Goal: Information Seeking & Learning: Learn about a topic

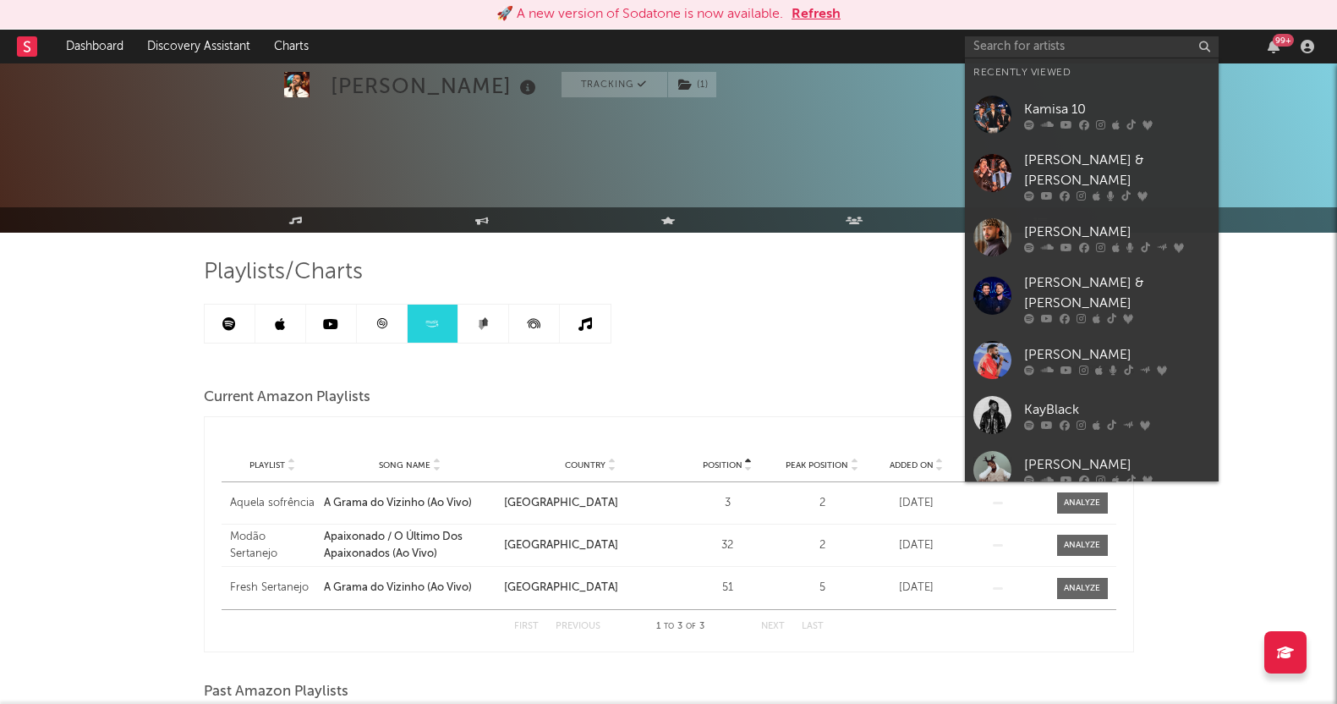
click at [1066, 43] on input "text" at bounding box center [1092, 46] width 254 height 21
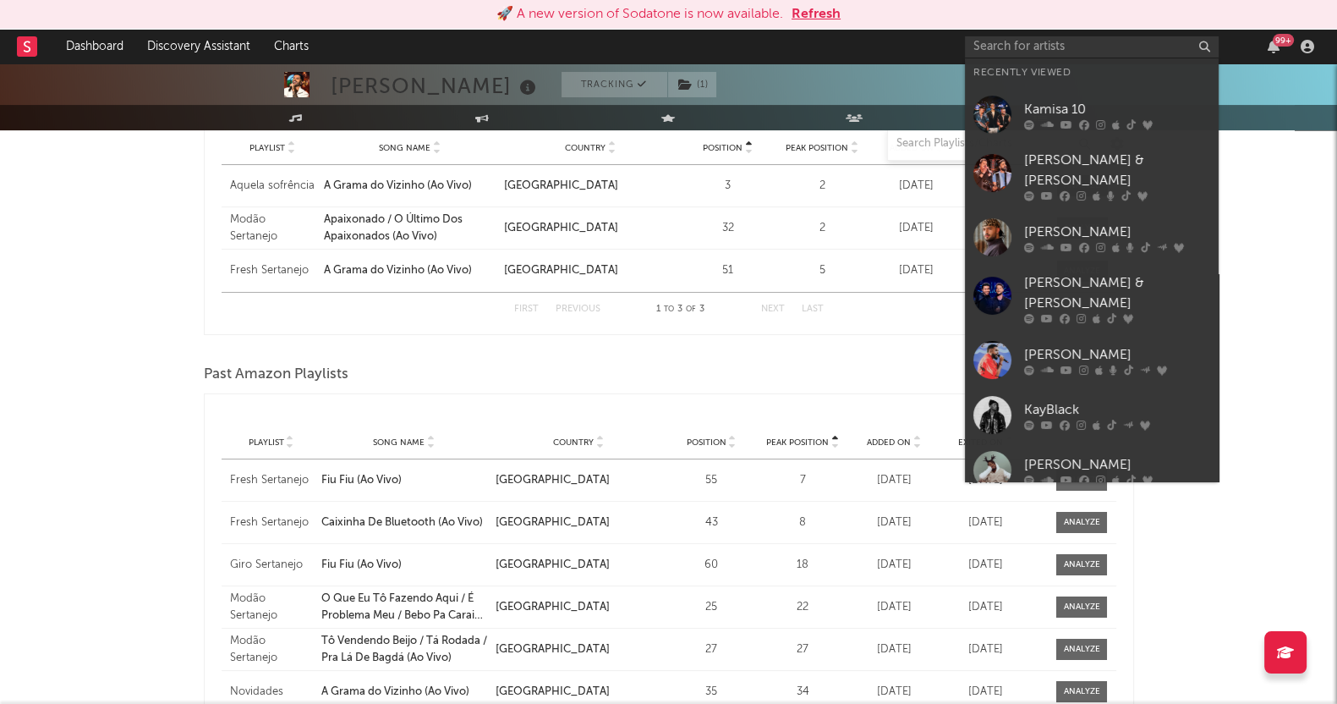
drag, startPoint x: 1125, startPoint y: 184, endPoint x: 644, endPoint y: 57, distance: 496.8
click at [1125, 191] on icon at bounding box center [1125, 196] width 9 height 10
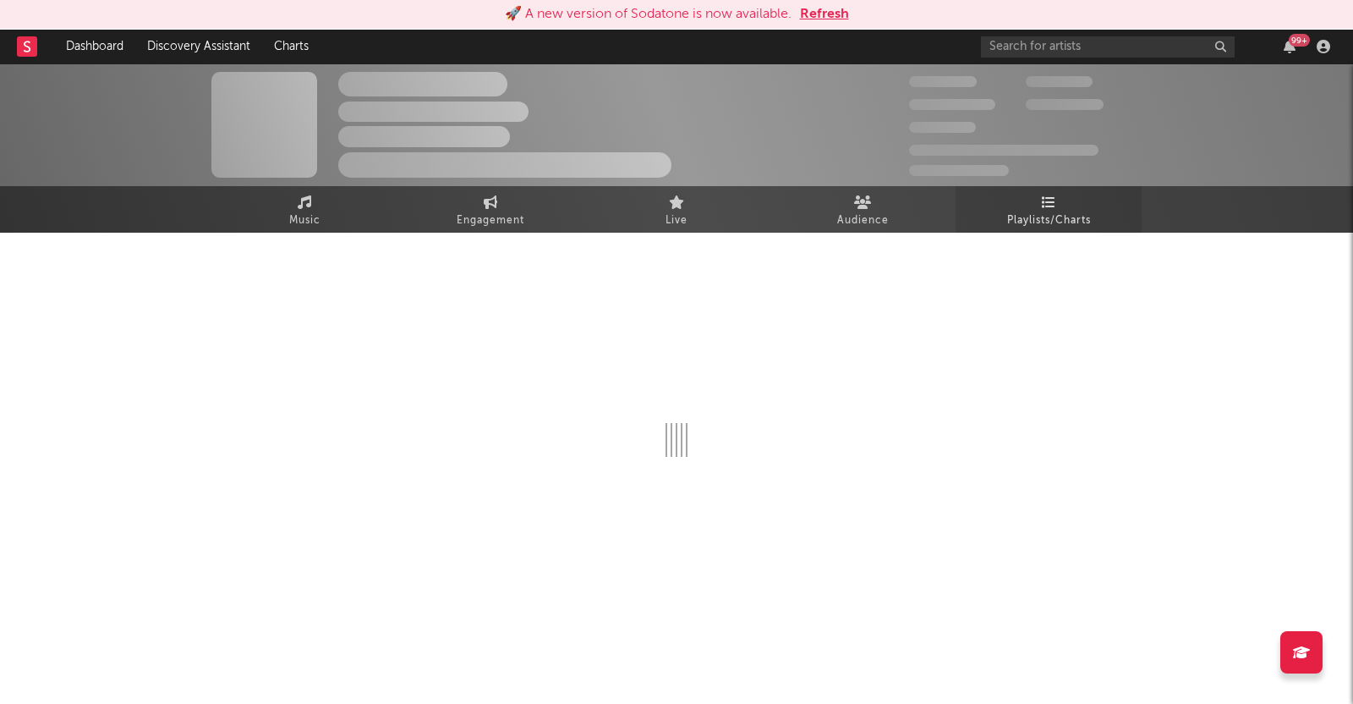
click at [1028, 206] on link "Playlists/Charts" at bounding box center [1049, 209] width 186 height 47
